Goal: Task Accomplishment & Management: Manage account settings

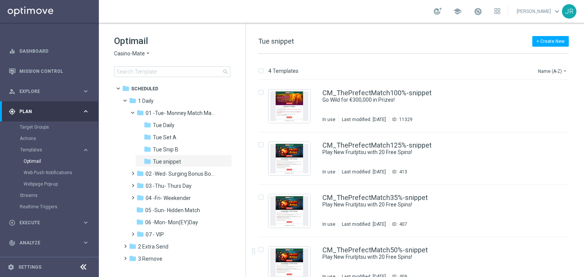
click at [124, 55] on span "Casino-Mate" at bounding box center [129, 53] width 31 height 7
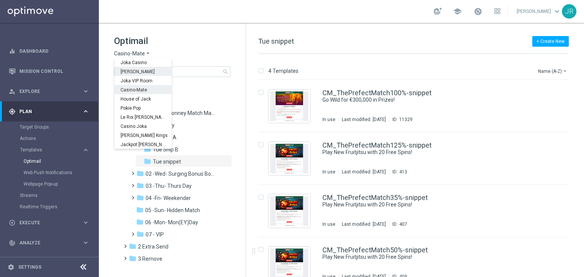
click at [0, 0] on span "[PERSON_NAME]" at bounding box center [0, 0] width 0 height 0
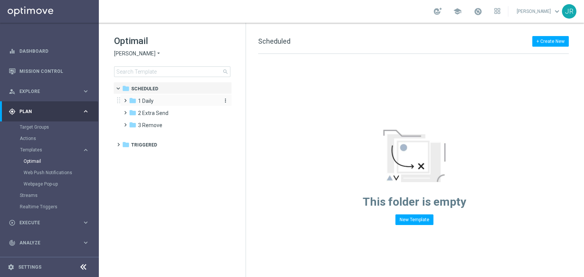
drag, startPoint x: 172, startPoint y: 99, endPoint x: 266, endPoint y: 112, distance: 95.4
click at [173, 100] on div "folder 1 Daily" at bounding box center [172, 101] width 87 height 9
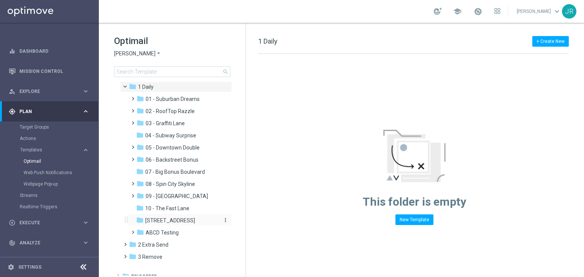
scroll to position [21, 0]
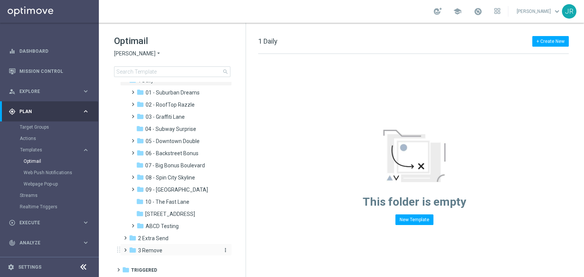
click at [158, 252] on span "3 Remove" at bounding box center [150, 250] width 24 height 7
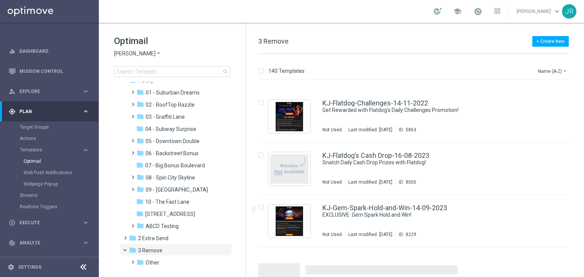
scroll to position [3001, 0]
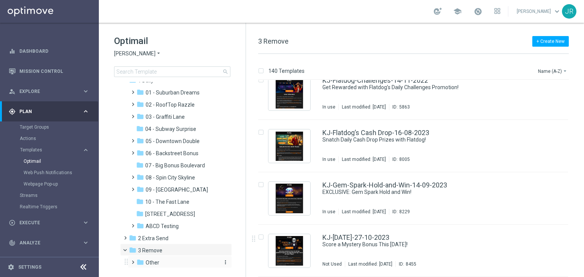
click at [152, 263] on span "Other" at bounding box center [153, 262] width 14 height 7
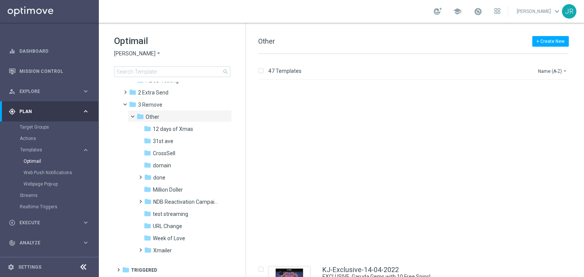
scroll to position [418, 0]
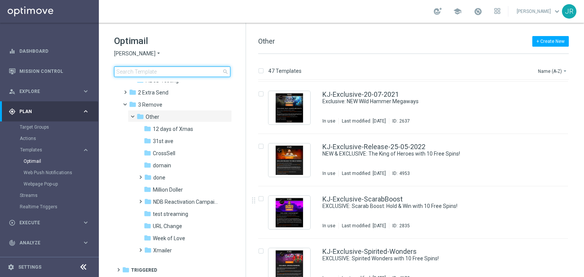
click at [166, 70] on input at bounding box center [172, 71] width 116 height 11
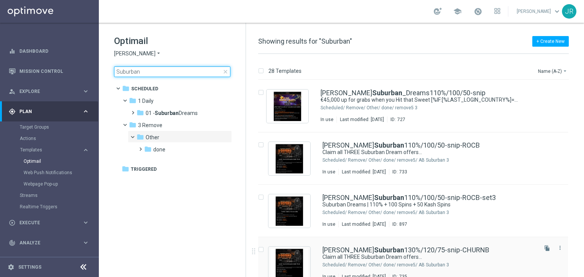
type input "Suburban"
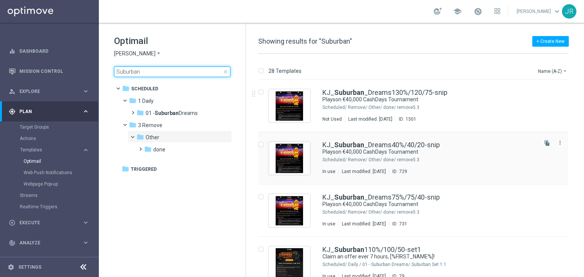
scroll to position [418, 0]
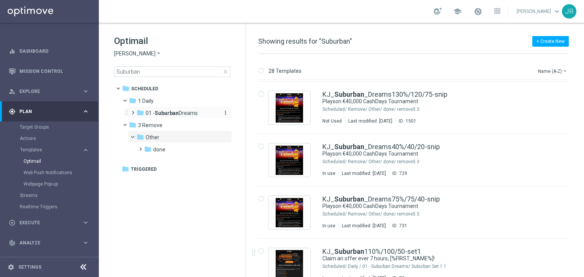
click at [161, 114] on b "Suburban" at bounding box center [167, 113] width 24 height 6
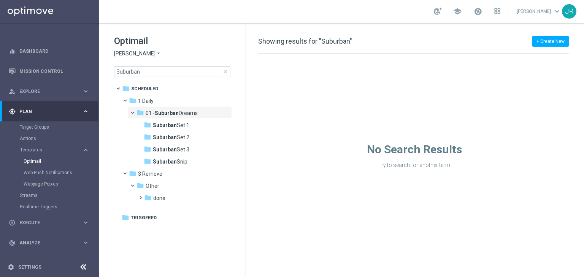
drag, startPoint x: 176, startPoint y: 162, endPoint x: 244, endPoint y: 170, distance: 67.7
click at [179, 162] on span "Suburban Snip" at bounding box center [170, 161] width 35 height 7
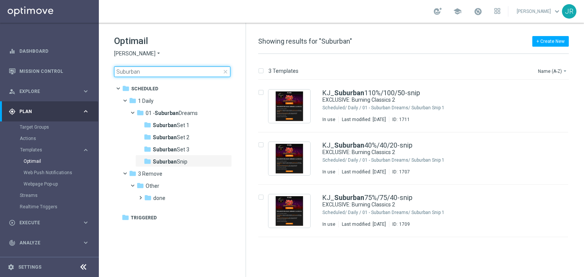
click at [141, 76] on input "Suburban" at bounding box center [172, 71] width 116 height 11
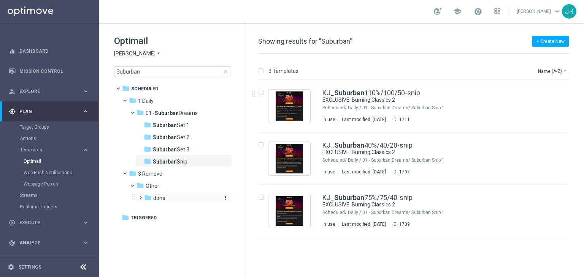
click at [151, 198] on icon "folder" at bounding box center [148, 198] width 8 height 8
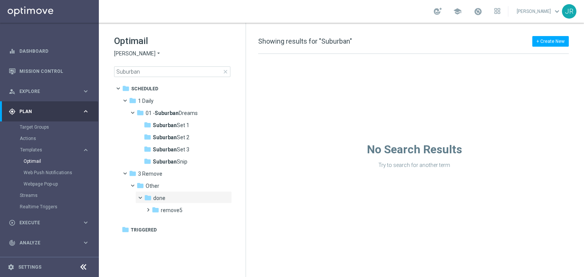
drag, startPoint x: 173, startPoint y: 211, endPoint x: 329, endPoint y: 223, distance: 155.8
click at [175, 211] on span "remove5" at bounding box center [172, 210] width 22 height 7
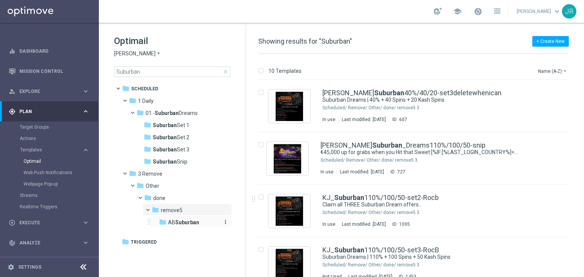
click at [205, 222] on div "folder AB [GEOGRAPHIC_DATA]" at bounding box center [190, 222] width 62 height 9
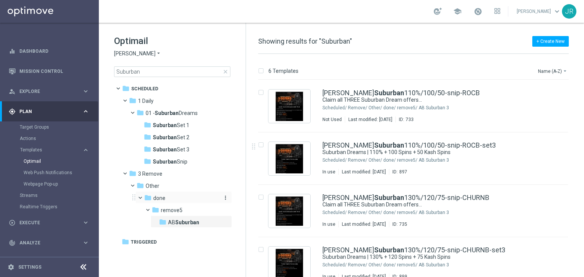
click at [170, 201] on div "folder done" at bounding box center [181, 198] width 74 height 9
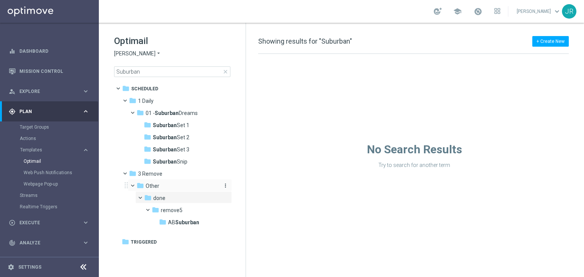
click at [160, 185] on div "folder Other" at bounding box center [176, 186] width 81 height 9
click at [160, 171] on span "3 Remove" at bounding box center [150, 174] width 24 height 7
click at [226, 70] on span "close" at bounding box center [225, 72] width 6 height 6
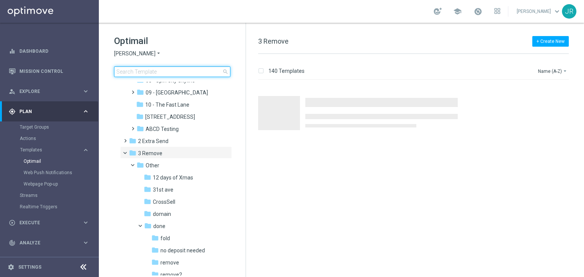
click at [185, 75] on input at bounding box center [172, 71] width 116 height 11
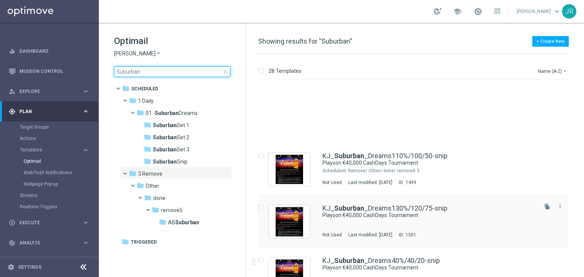
scroll to position [418, 0]
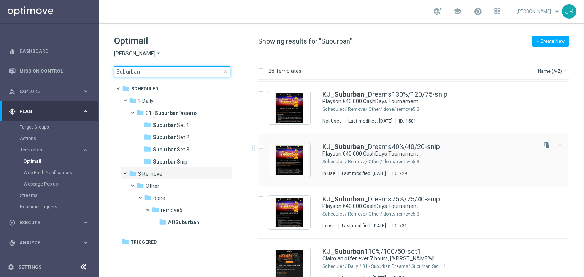
type input "Suburban"
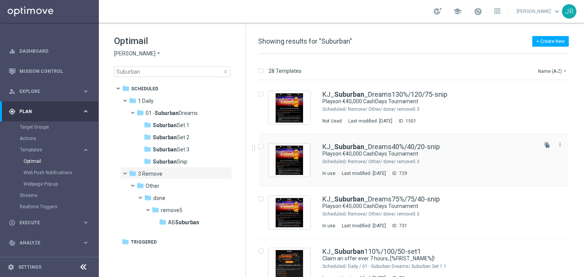
click at [388, 159] on div "3 Remove/ Other/ done/ remove5" at bounding box center [442, 162] width 188 height 6
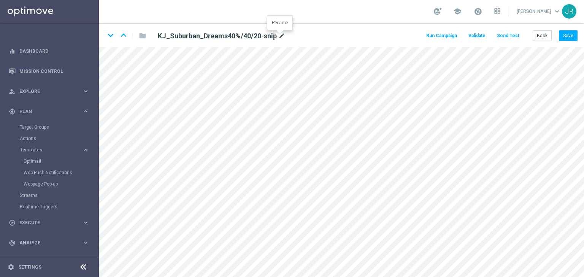
click at [278, 33] on icon "mode_edit" at bounding box center [281, 36] width 7 height 9
click at [272, 35] on input "KJ_Suburban_Dreams40%/40/20-snip" at bounding box center [246, 35] width 188 height 11
type input "KJ_Suburban_Dreams40%/40/20-snip-Old"
click at [567, 36] on button "Save" at bounding box center [568, 35] width 19 height 11
click at [530, 2] on div "school [PERSON_NAME] keyboard_arrow_down JR" at bounding box center [341, 11] width 485 height 23
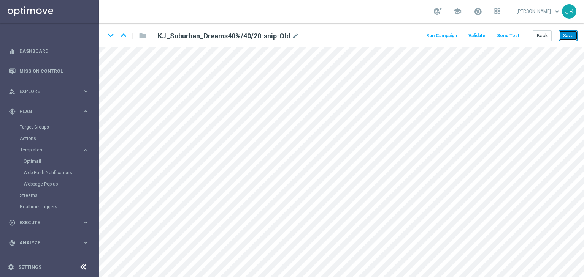
click at [572, 37] on button "Save" at bounding box center [568, 35] width 19 height 11
click at [540, 38] on button "Back" at bounding box center [541, 35] width 19 height 11
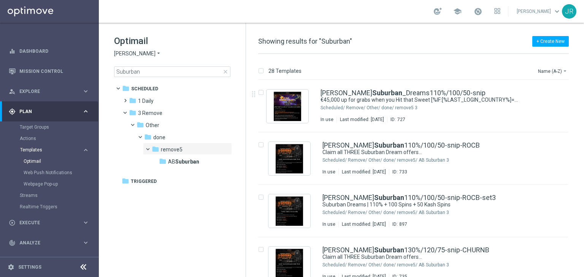
drag, startPoint x: 30, startPoint y: 150, endPoint x: 40, endPoint y: 150, distance: 9.5
click at [30, 150] on span "Templates" at bounding box center [47, 150] width 54 height 5
click at [36, 152] on button "Templates keyboard_arrow_right" at bounding box center [55, 150] width 70 height 6
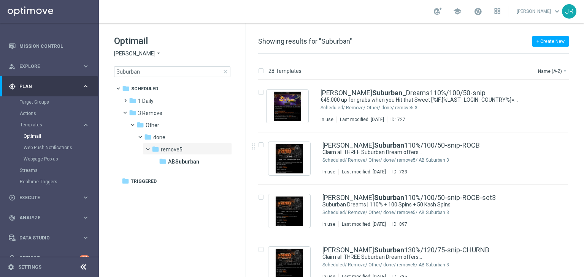
scroll to position [38, 0]
